Goal: Task Accomplishment & Management: Manage account settings

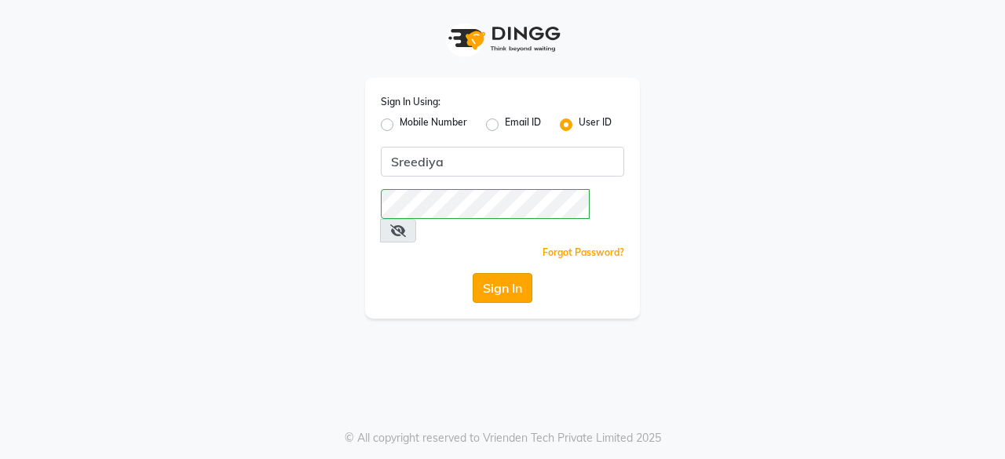
click at [504, 273] on button "Sign In" at bounding box center [503, 288] width 60 height 30
click at [514, 273] on button "Sign In" at bounding box center [503, 288] width 60 height 30
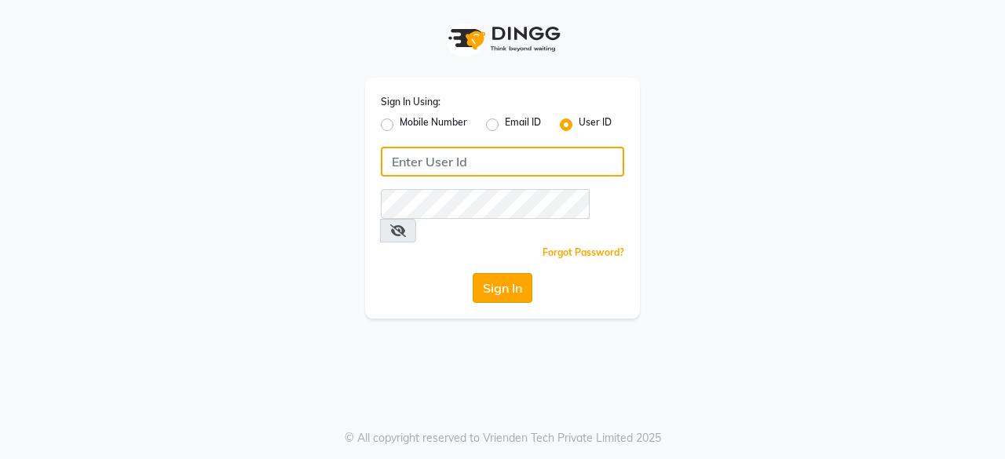
type input "Sreediya"
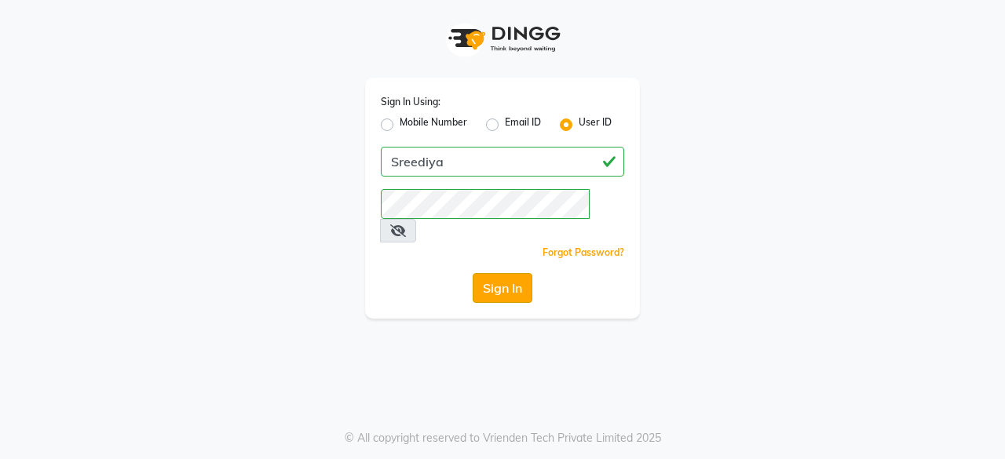
click at [510, 273] on button "Sign In" at bounding box center [503, 288] width 60 height 30
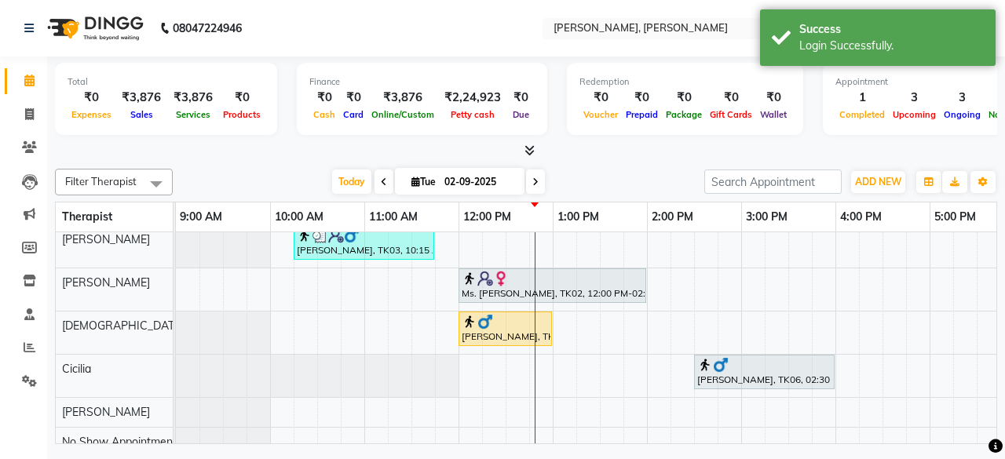
scroll to position [114, 0]
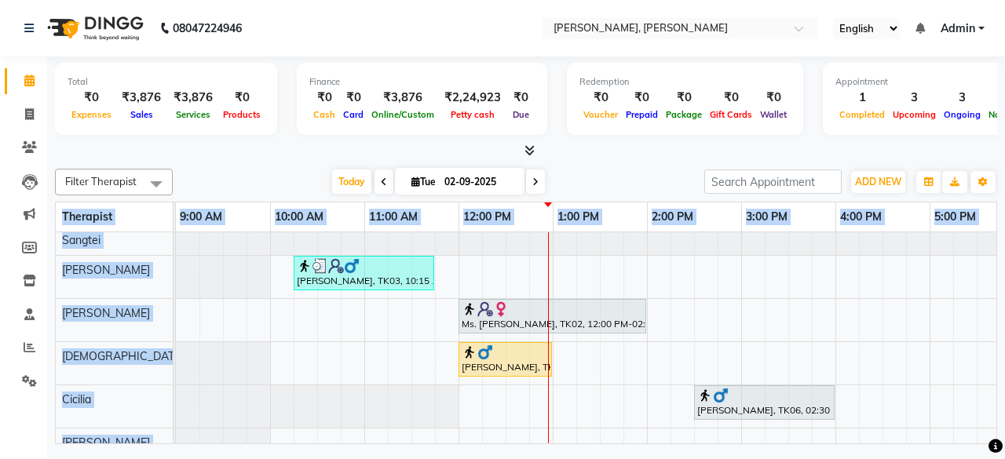
scroll to position [53, 0]
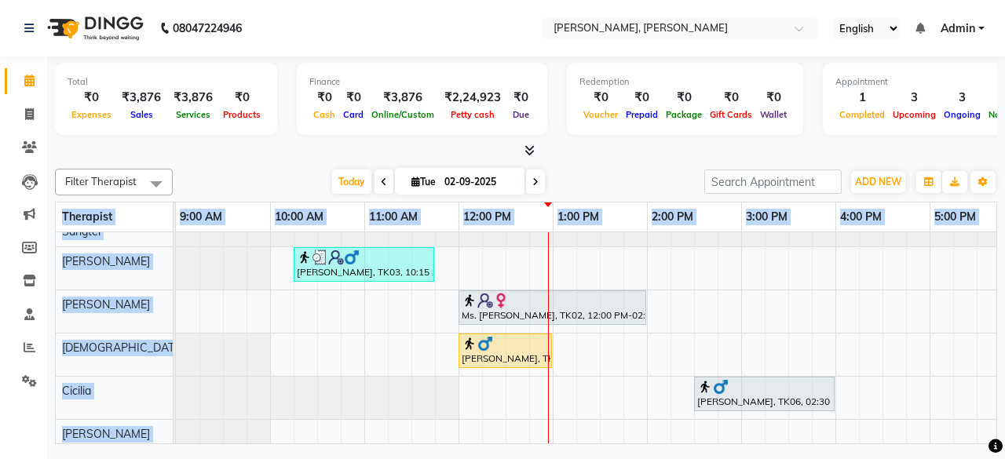
drag, startPoint x: 996, startPoint y: 291, endPoint x: 999, endPoint y: 320, distance: 29.2
click at [999, 320] on div "Total ₹0 Expenses ₹3,876 Sales ₹3,876 Services ₹0 Products Finance ₹0 Cash ₹0 C…" at bounding box center [526, 253] width 958 height 392
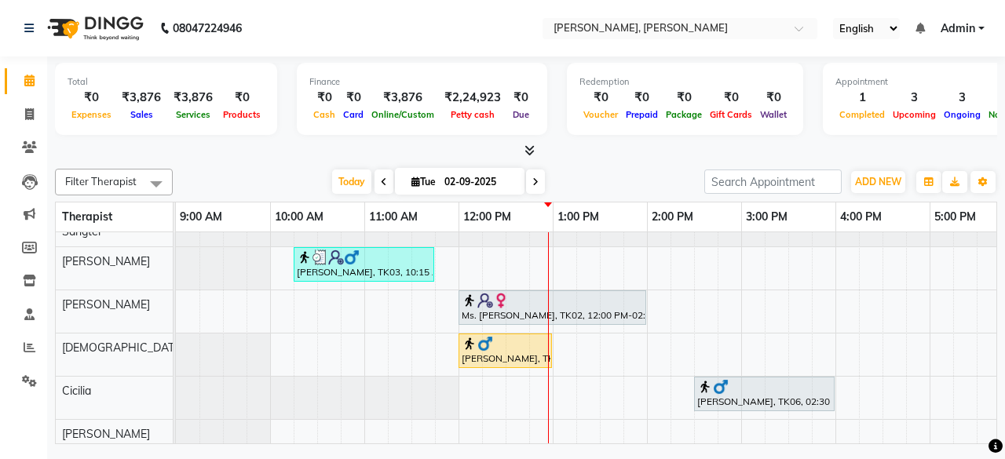
click at [658, 452] on div "08047224946 Select Location × Isa Spa Whitefield, Whitefield English ENGLISH Es…" at bounding box center [502, 229] width 1005 height 459
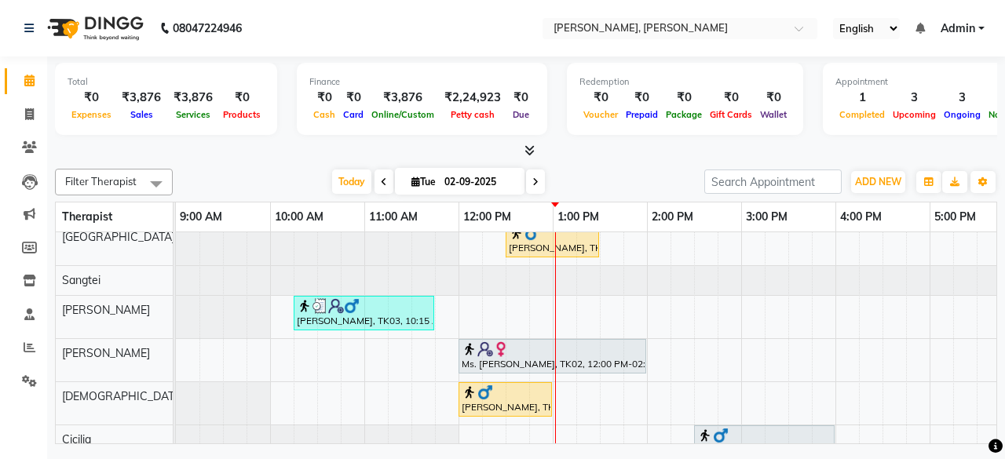
scroll to position [0, 0]
